Goal: Task Accomplishment & Management: Complete application form

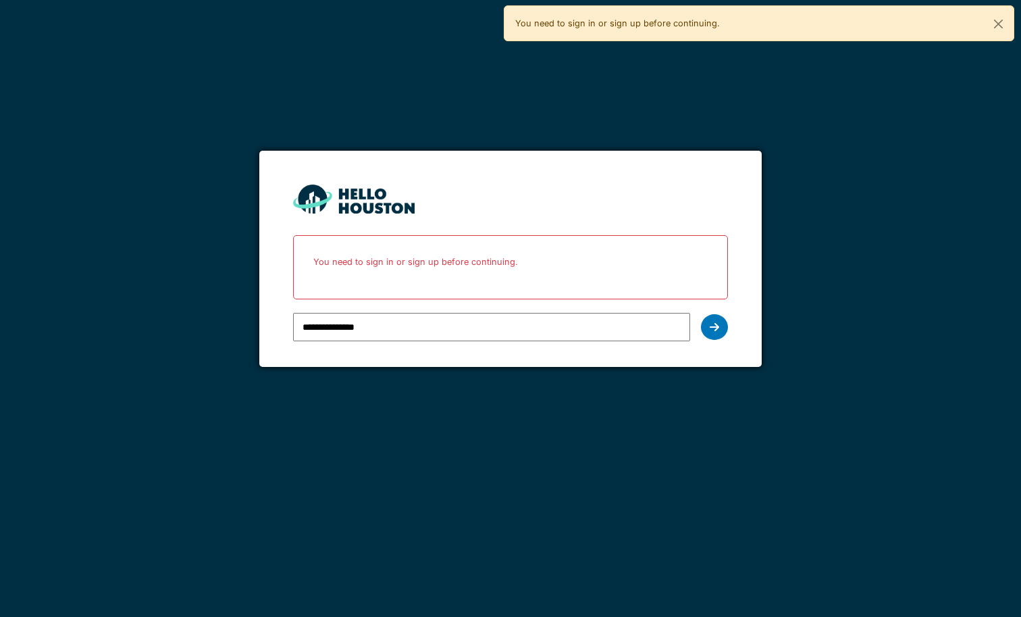
type input "**********"
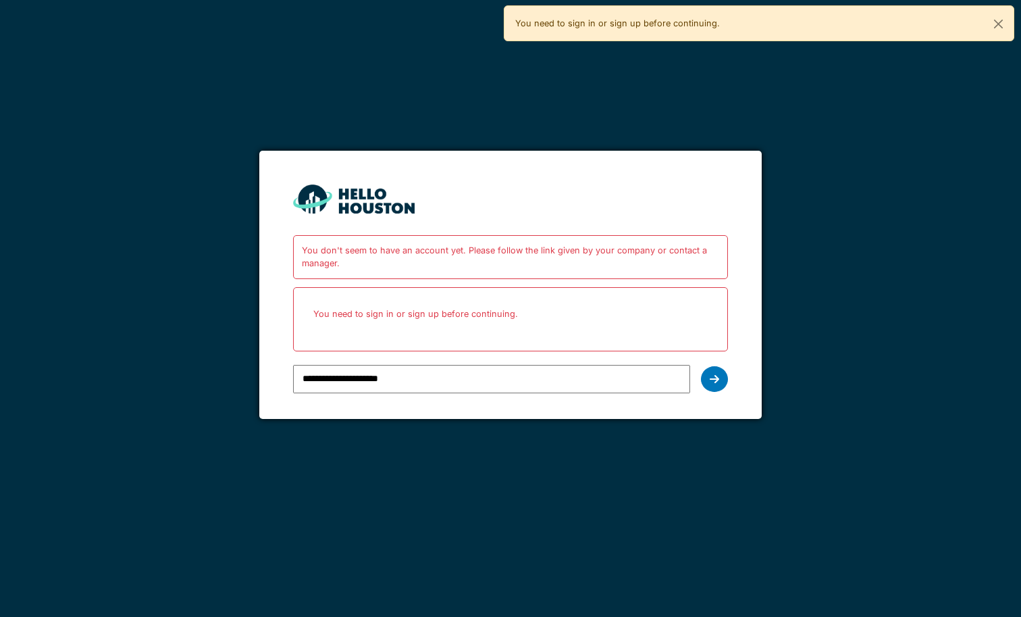
type input "**********"
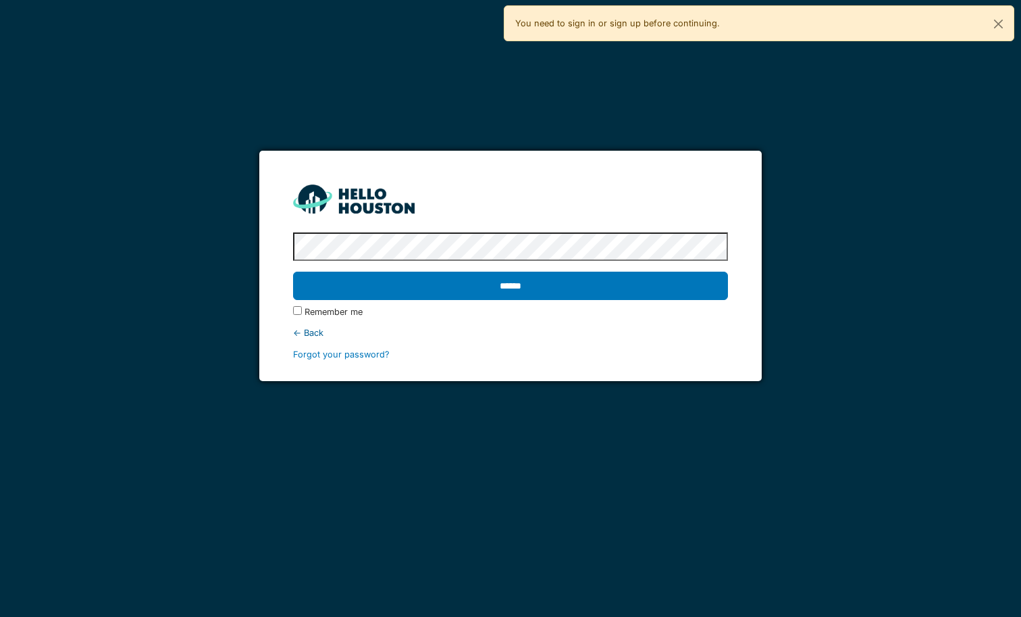
click at [384, 293] on input "******" at bounding box center [510, 286] width 434 height 28
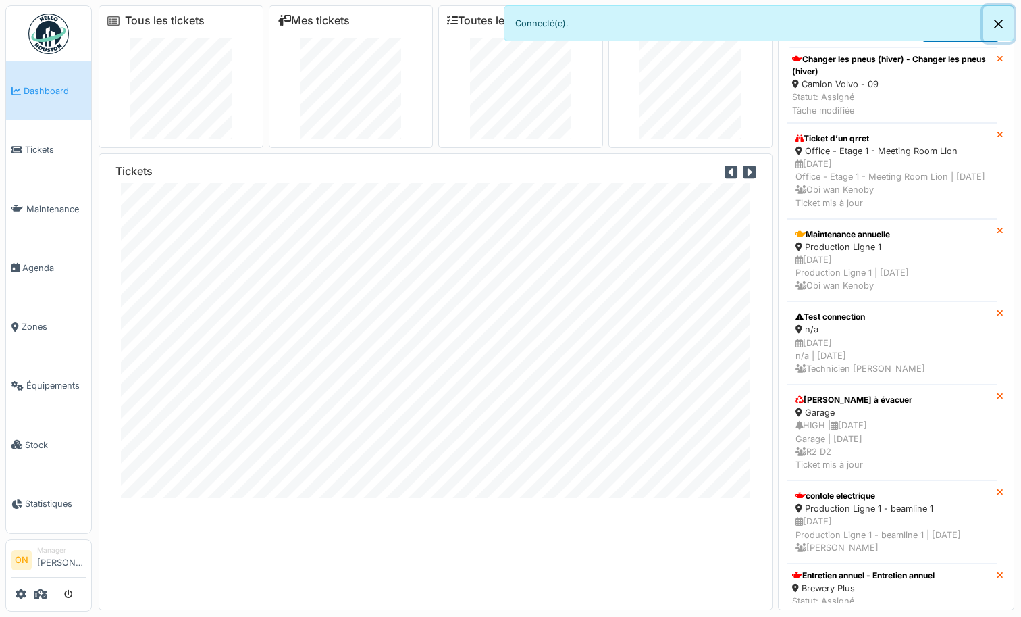
click at [996, 22] on button "Close" at bounding box center [998, 24] width 30 height 36
